Goal: Task Accomplishment & Management: Complete application form

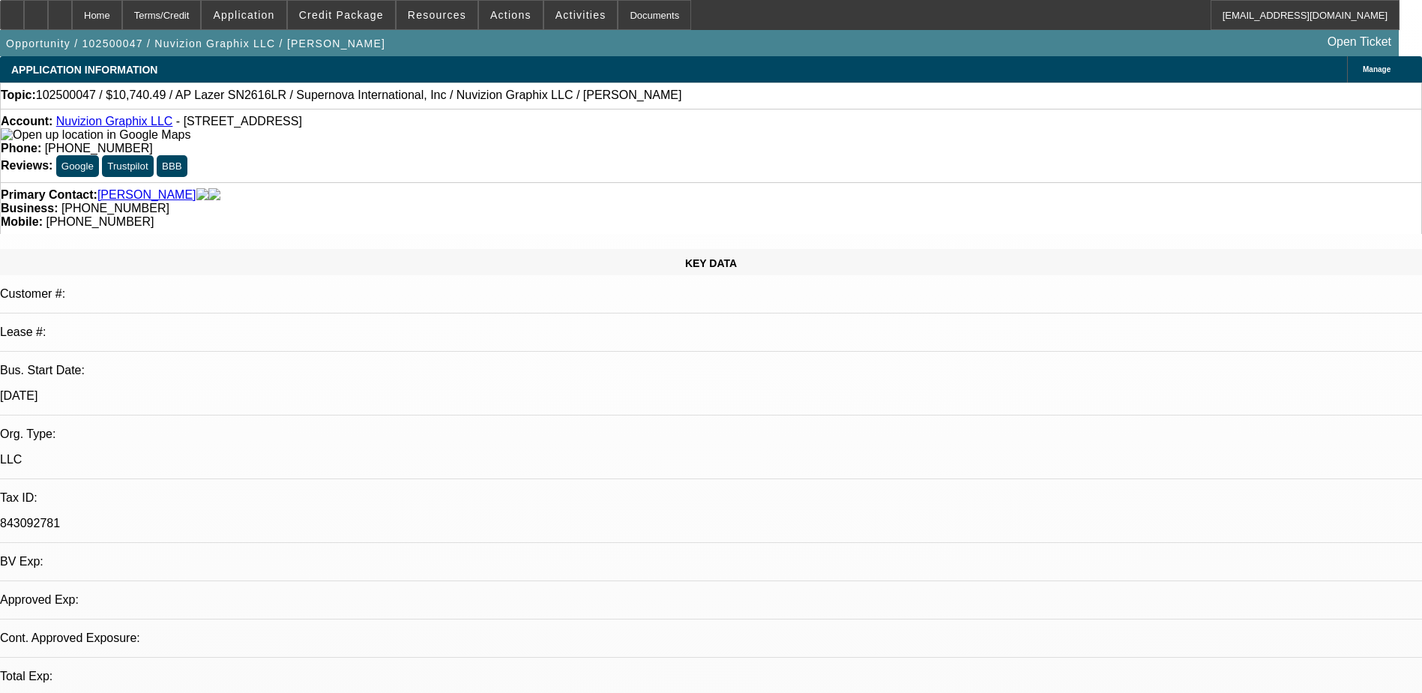
select select "0"
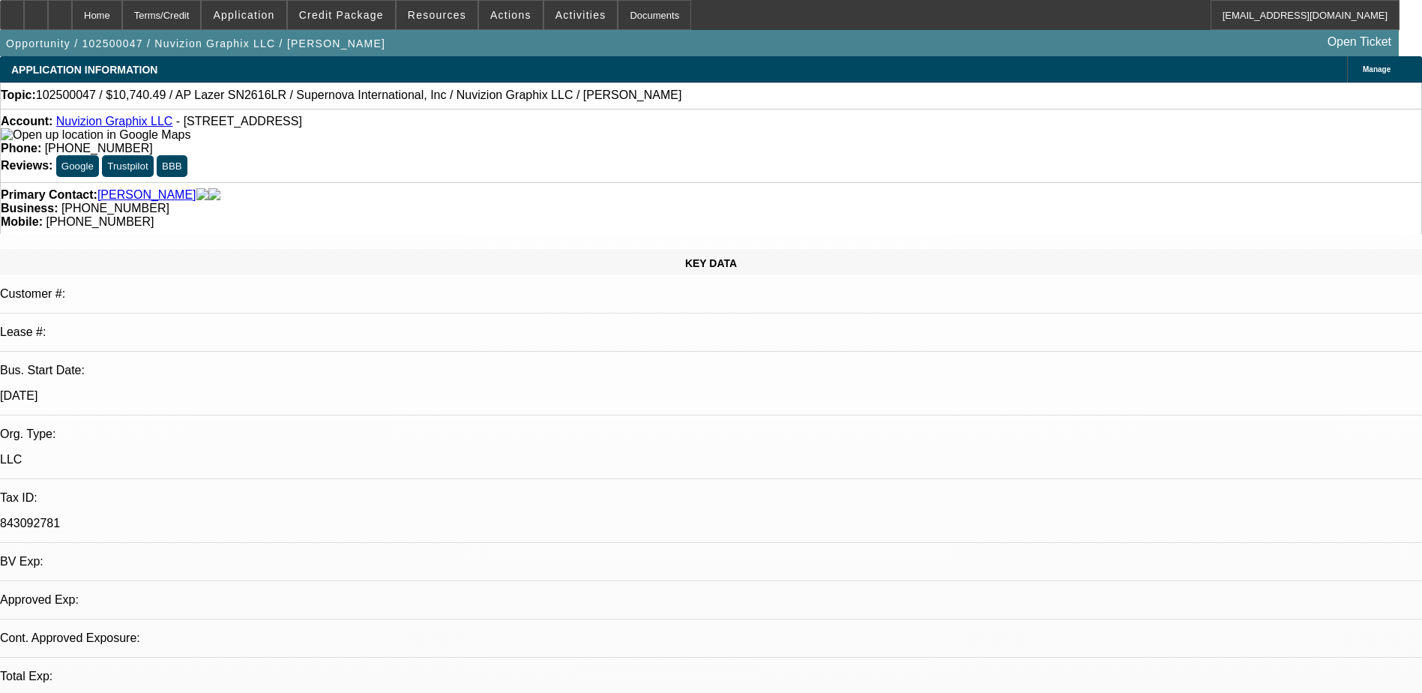
select select "0.1"
select select "0"
select select "0.1"
select select "0"
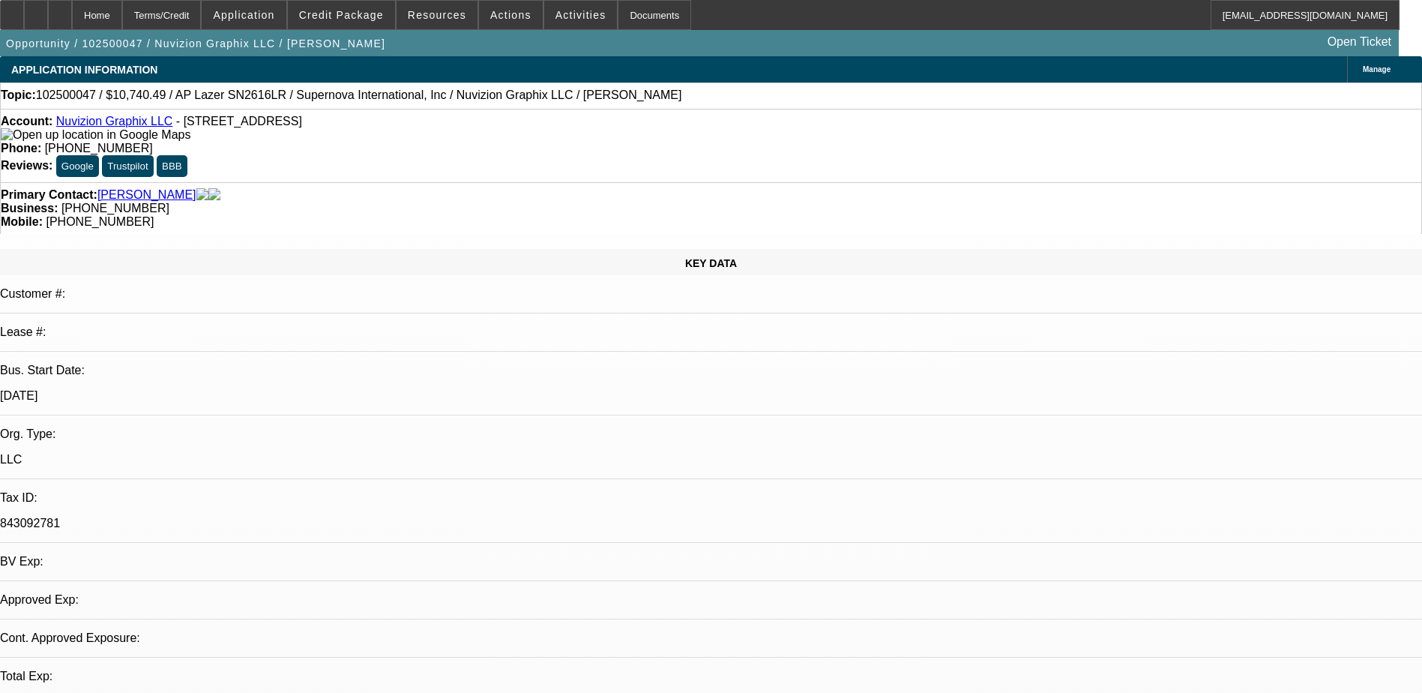
select select "0"
select select "0.1"
select select "1"
select select "6"
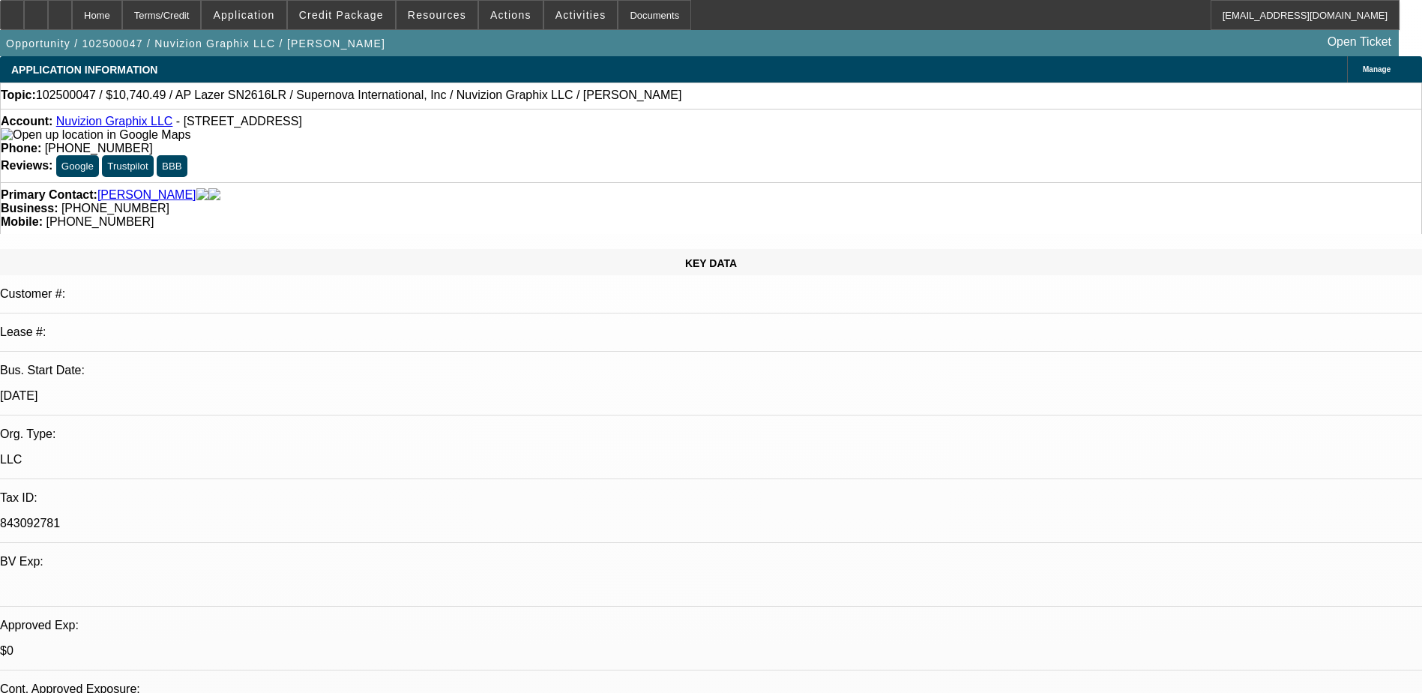
select select "1"
select select "5"
select select "1"
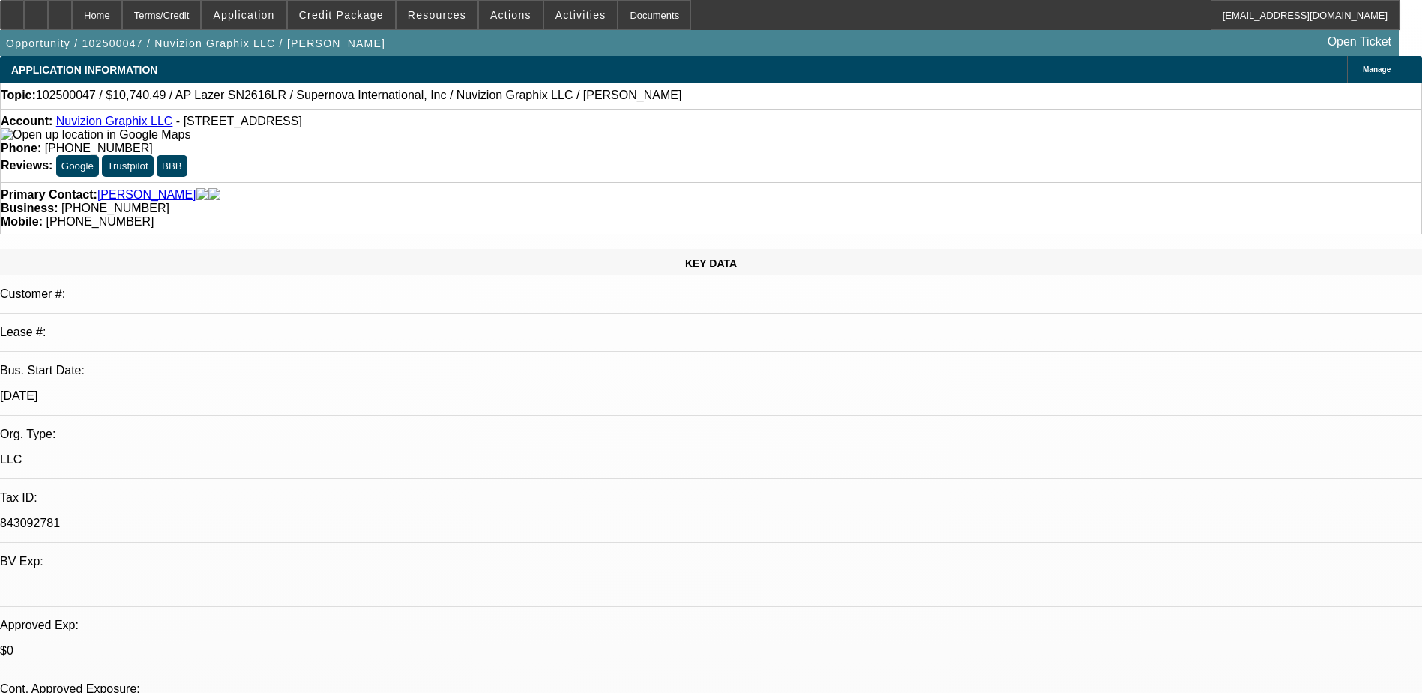
select select "5"
select select "1"
select select "5"
click at [274, 15] on span "Application" at bounding box center [243, 15] width 61 height 12
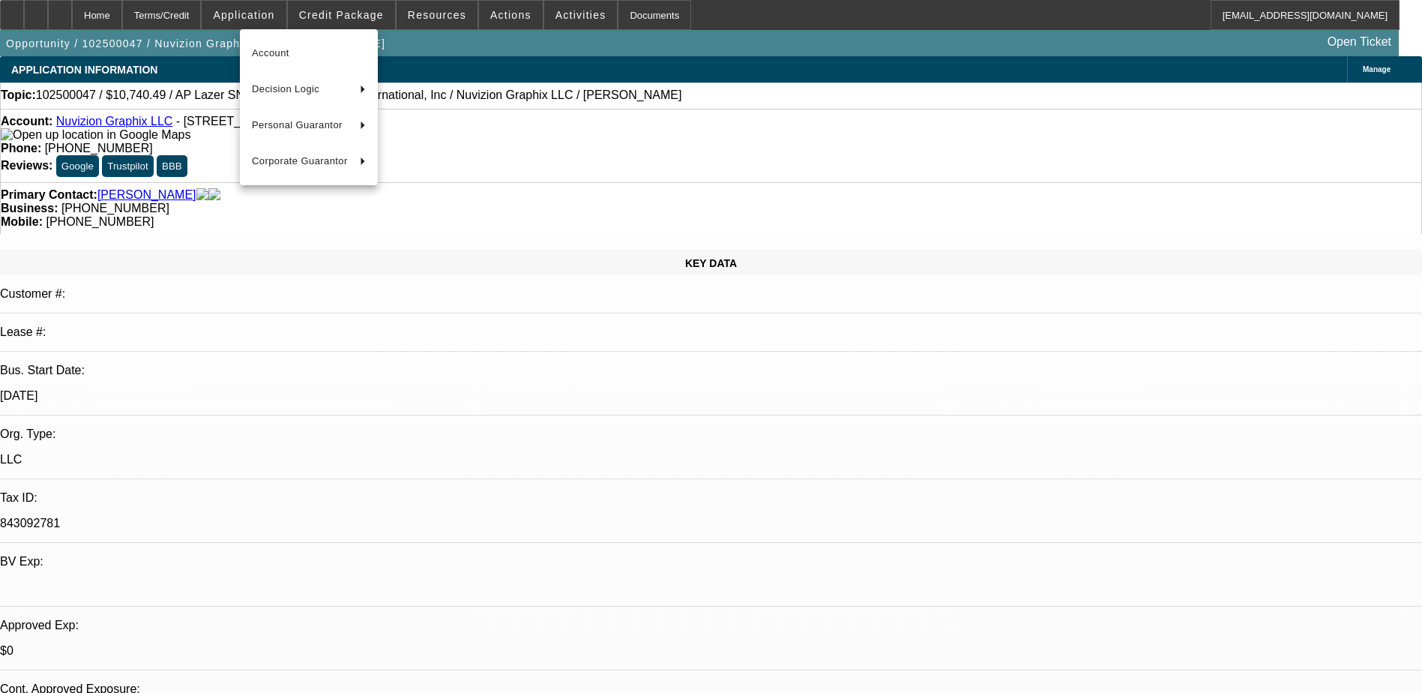
click at [343, 7] on div at bounding box center [711, 346] width 1422 height 693
click at [345, 10] on div at bounding box center [711, 346] width 1422 height 693
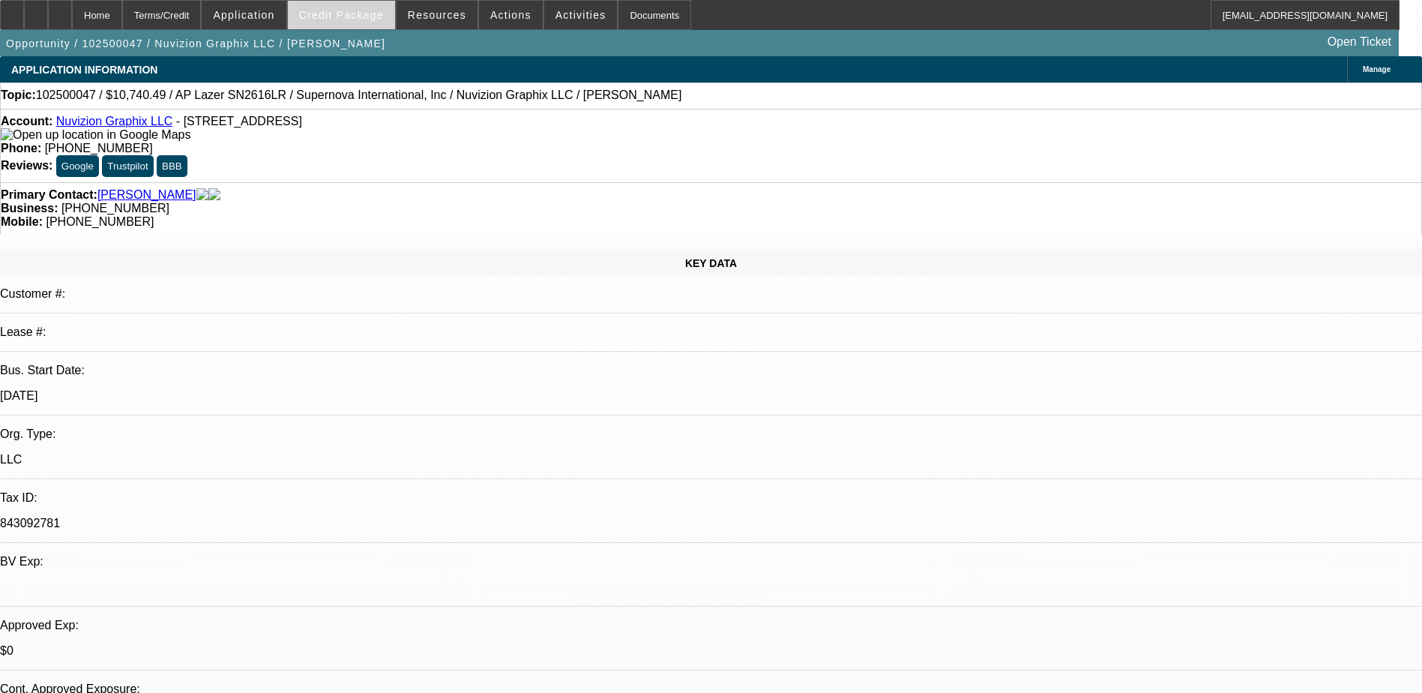
click at [361, 18] on span "Credit Package" at bounding box center [341, 15] width 85 height 12
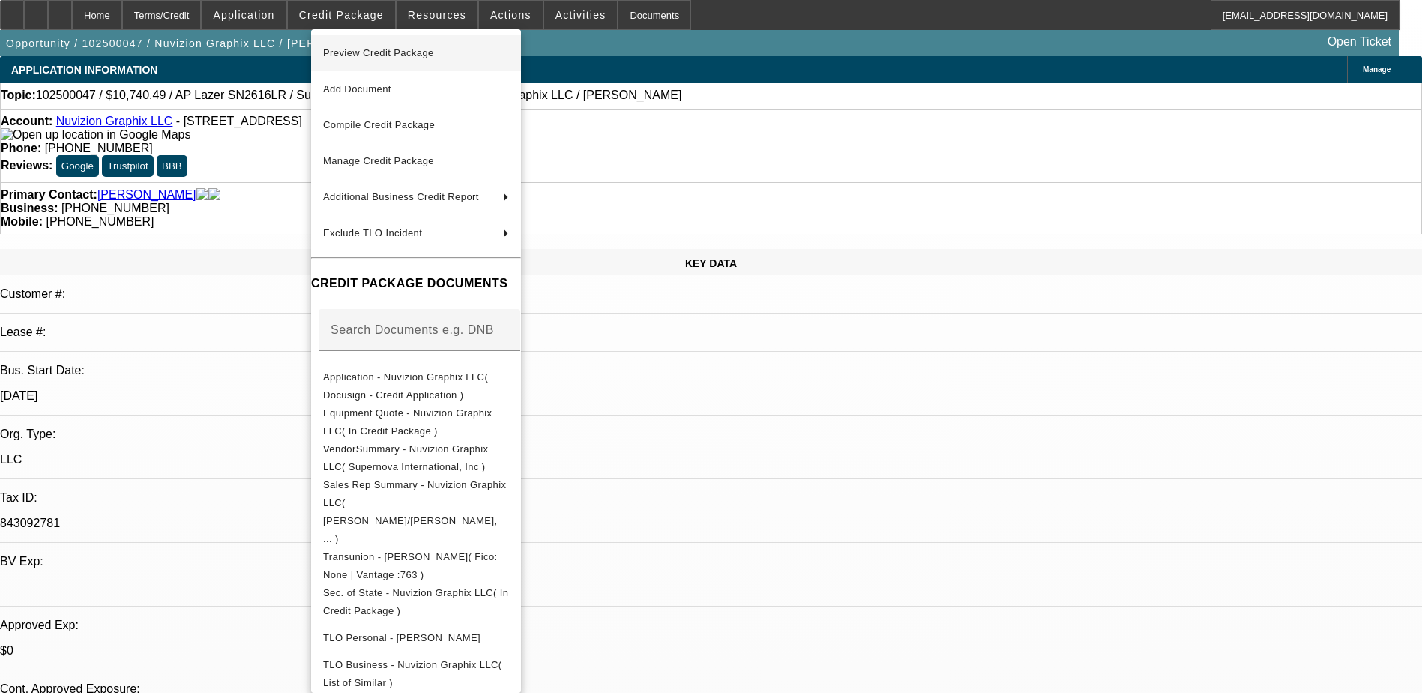
click at [453, 52] on span "Preview Credit Package" at bounding box center [416, 53] width 186 height 18
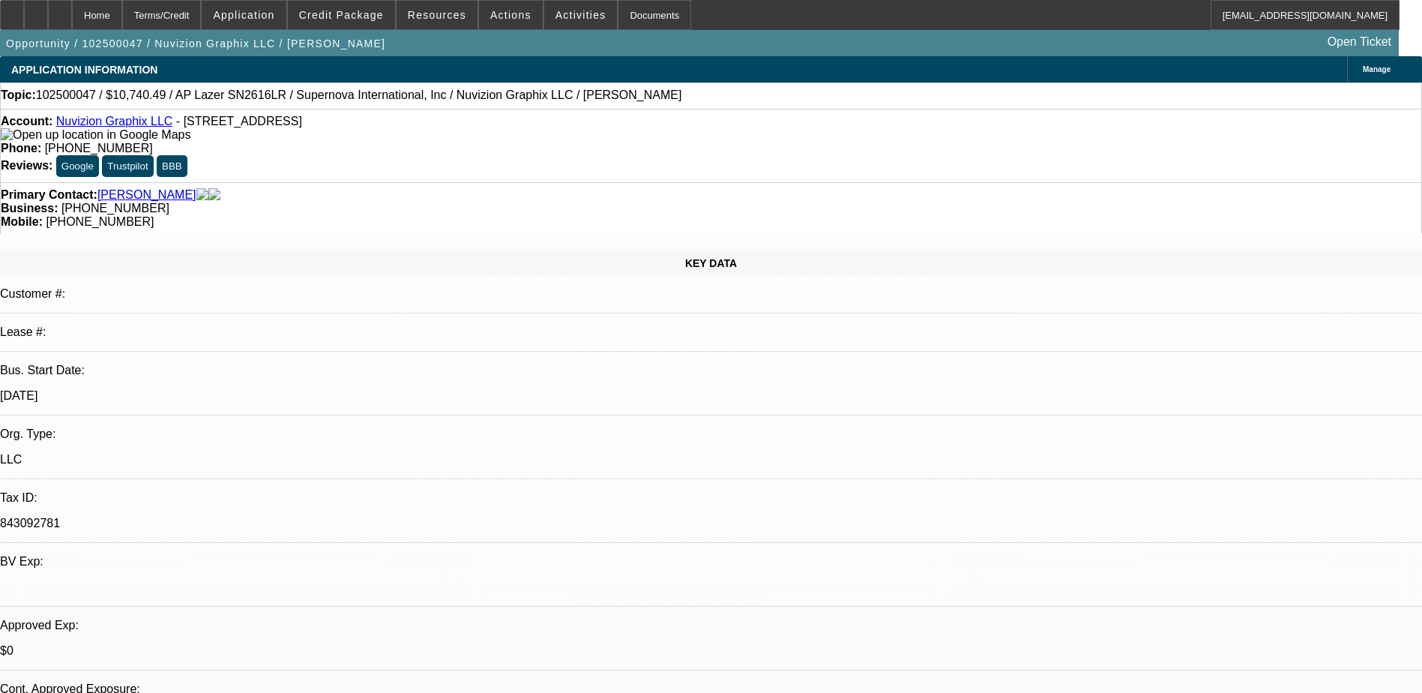
click at [12, 10] on icon at bounding box center [12, 10] width 0 height 0
